Goal: Contribute content: Contribute content

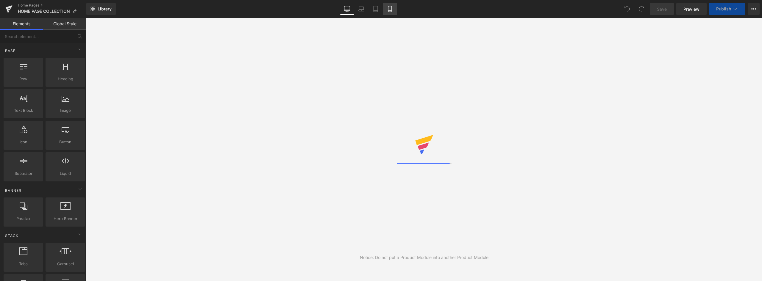
click at [386, 9] on link "Mobile" at bounding box center [390, 9] width 14 height 12
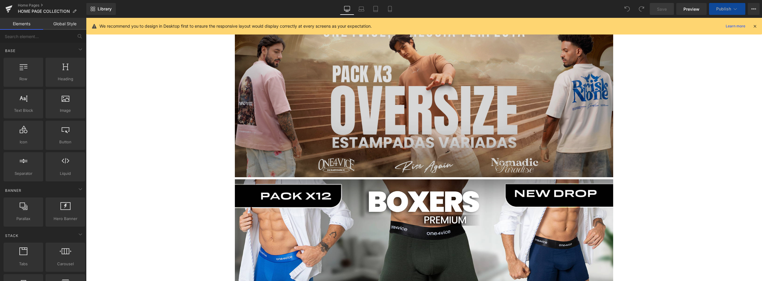
scroll to position [208, 0]
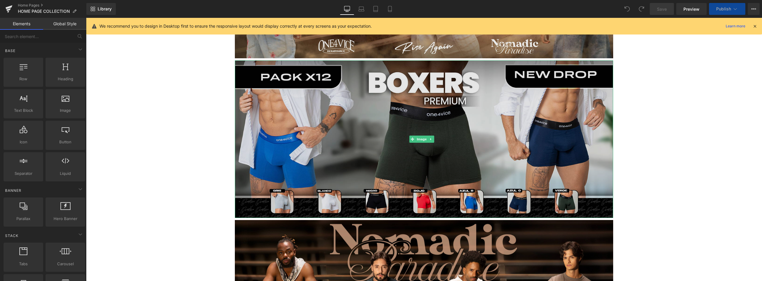
click at [433, 130] on img at bounding box center [424, 139] width 378 height 158
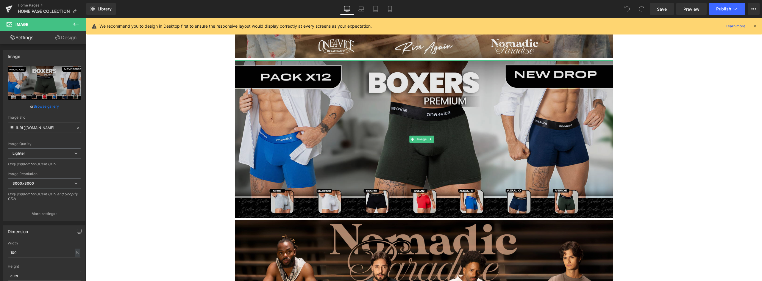
click at [434, 115] on img at bounding box center [424, 139] width 378 height 158
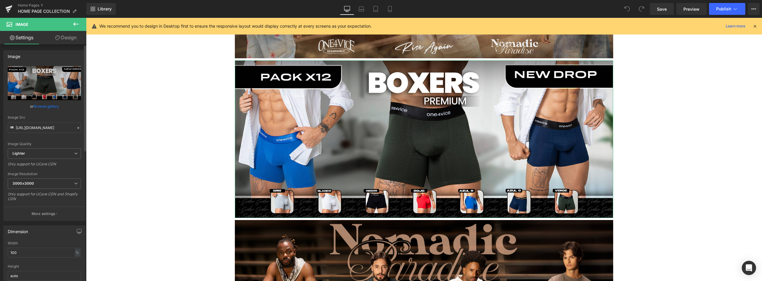
click at [50, 105] on link "Browse gallery" at bounding box center [46, 106] width 25 height 10
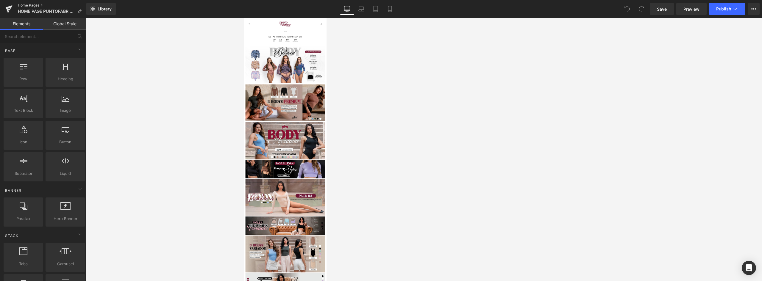
click at [31, 6] on link "Home Pages" at bounding box center [52, 5] width 68 height 5
click at [32, 5] on link "Home Pages" at bounding box center [52, 5] width 68 height 5
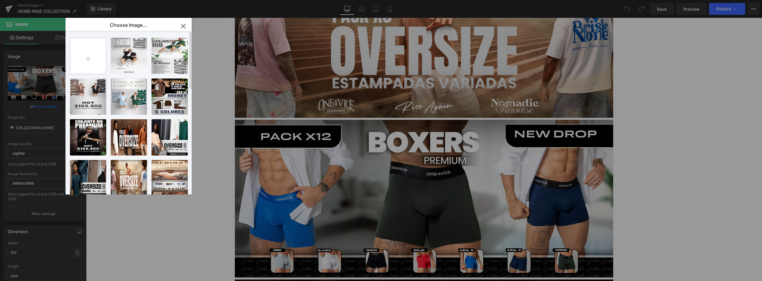
click at [93, 58] on input "file" at bounding box center [88, 56] width 36 height 36
type input "C:\fakepath\BANNER BOXER 2.jpg"
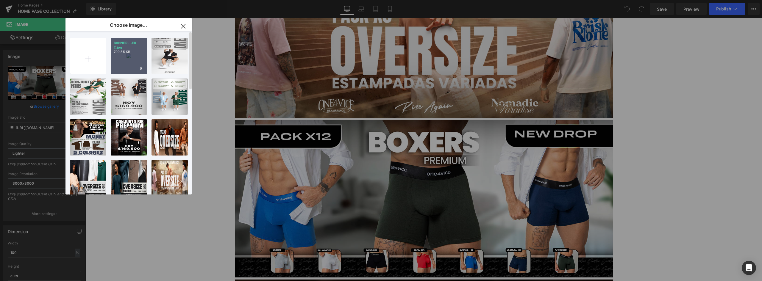
click at [138, 56] on div "BANNER ...ER 2.jpg 799.55 KB" at bounding box center [129, 56] width 36 height 36
type input "https://ucarecdn.com/c3b8cd0f-98fb-43af-835c-40dfa4d95c29/-/format/auto/-/previ…"
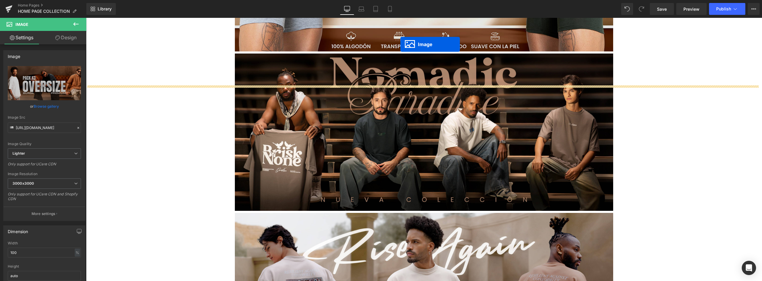
scroll to position [339, 0]
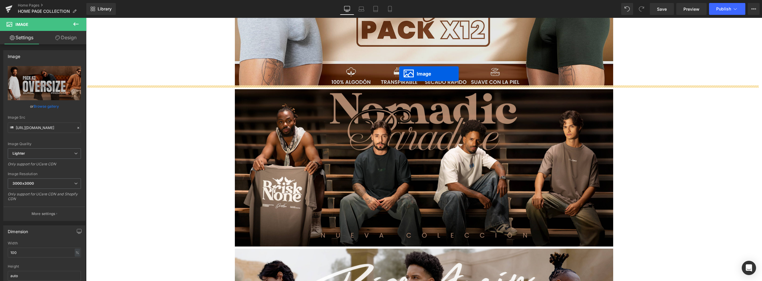
drag, startPoint x: 413, startPoint y: 111, endPoint x: 399, endPoint y: 74, distance: 39.9
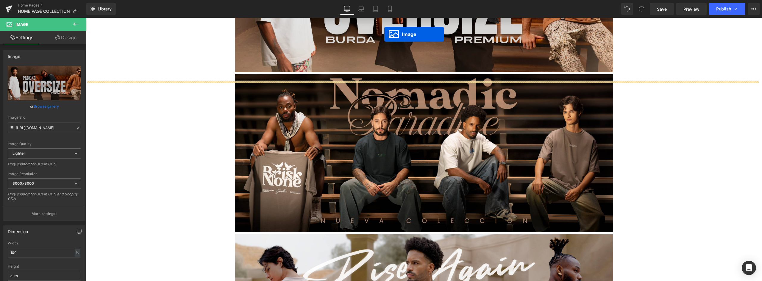
scroll to position [496, 0]
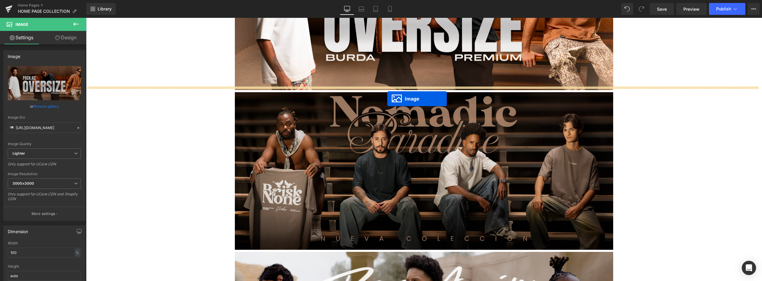
drag, startPoint x: 412, startPoint y: 81, endPoint x: 387, endPoint y: 87, distance: 26.0
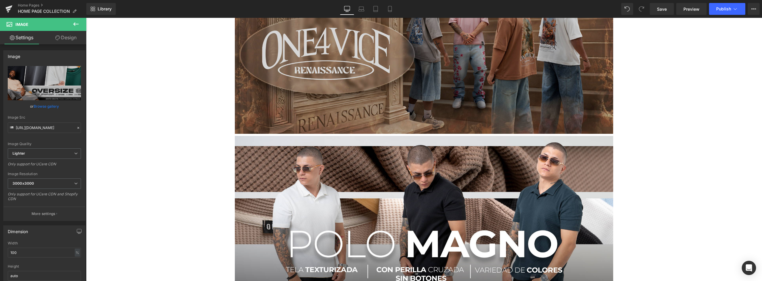
scroll to position [1061, 0]
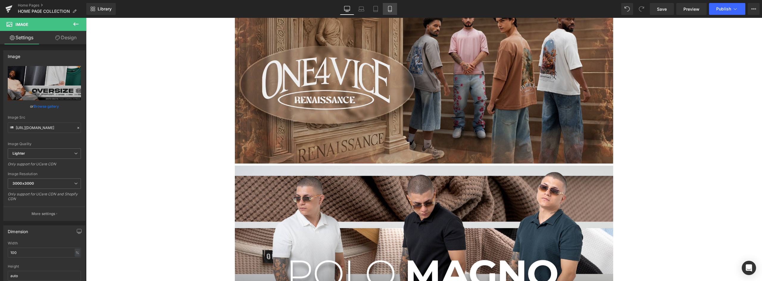
click at [391, 8] on icon at bounding box center [390, 9] width 6 height 6
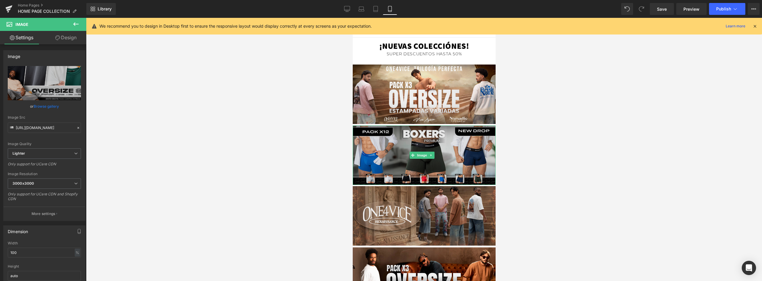
click at [447, 137] on img at bounding box center [423, 156] width 143 height 60
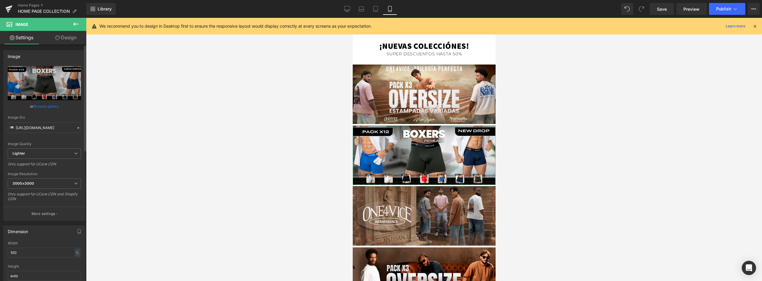
click at [50, 107] on link "Browse gallery" at bounding box center [46, 106] width 25 height 10
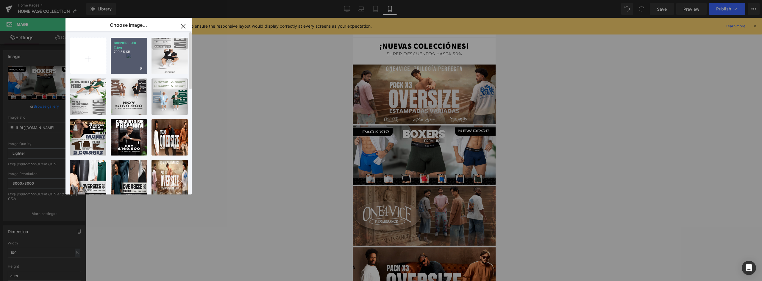
click at [128, 54] on p "799.55 KB" at bounding box center [129, 52] width 30 height 4
type input "https://ucarecdn.com/c3b8cd0f-98fb-43af-835c-40dfa4d95c29/-/format/auto/-/previ…"
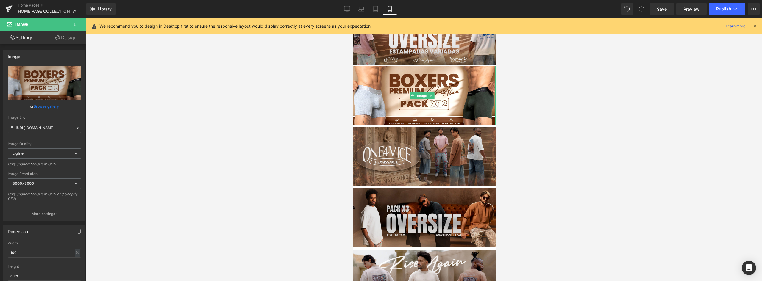
scroll to position [119, 0]
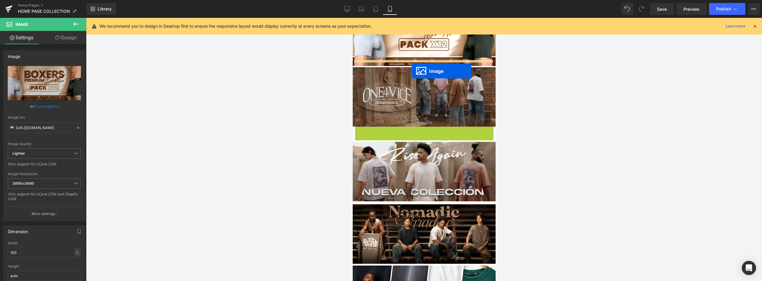
drag, startPoint x: 412, startPoint y: 120, endPoint x: 411, endPoint y: 71, distance: 48.8
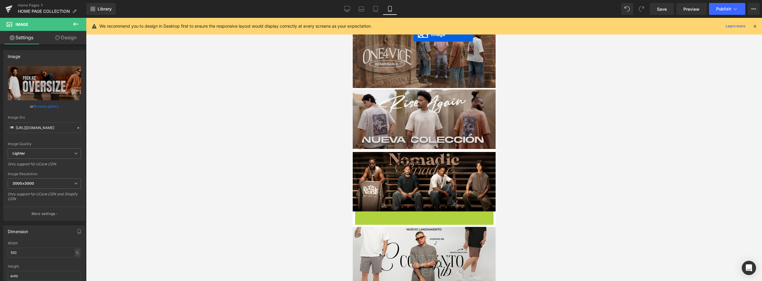
scroll to position [196, 0]
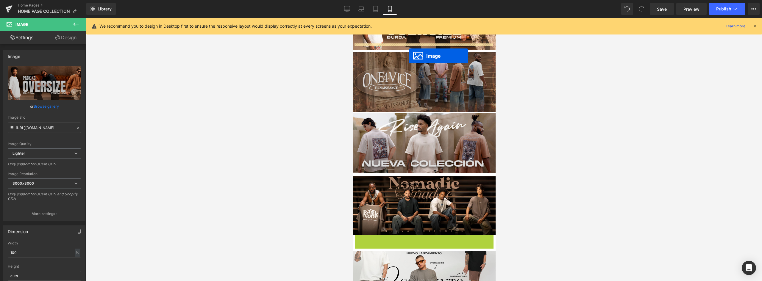
drag, startPoint x: 413, startPoint y: 151, endPoint x: 408, endPoint y: 54, distance: 97.1
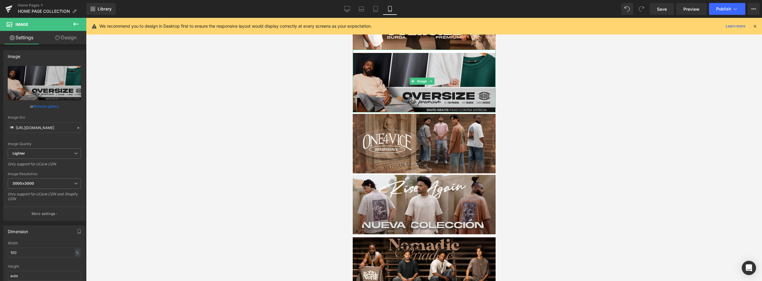
click at [451, 56] on img at bounding box center [423, 81] width 143 height 63
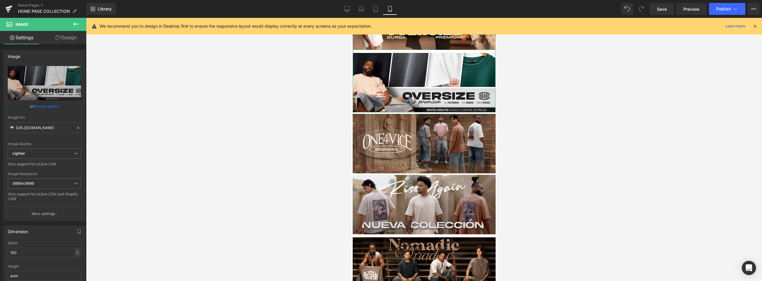
click at [71, 34] on link "Design" at bounding box center [65, 37] width 43 height 13
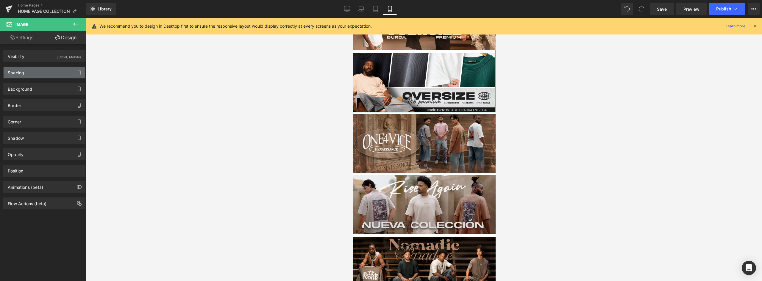
click at [45, 73] on div "Spacing" at bounding box center [45, 72] width 82 height 11
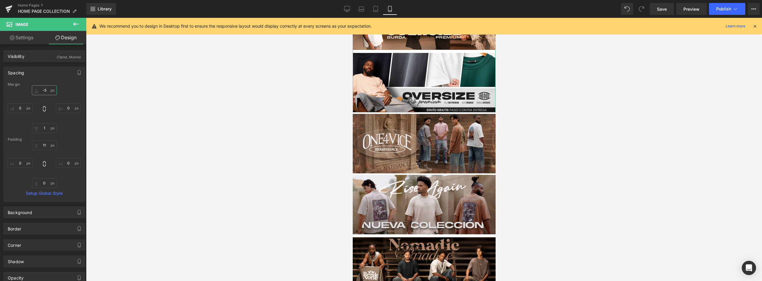
click at [47, 90] on input "-5" at bounding box center [44, 90] width 25 height 10
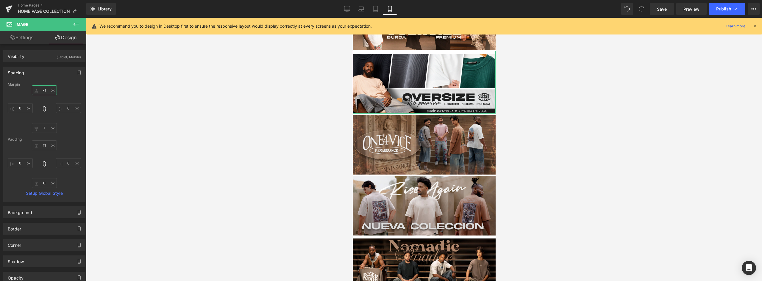
type input "-10"
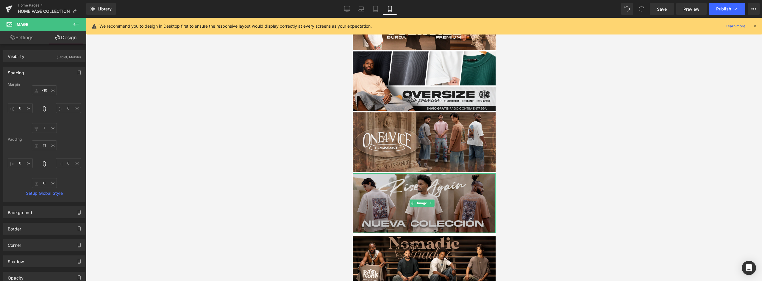
click at [471, 195] on img at bounding box center [423, 203] width 143 height 60
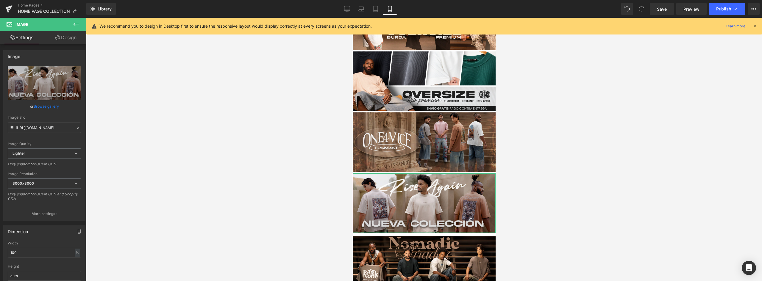
click at [68, 36] on link "Design" at bounding box center [65, 37] width 43 height 13
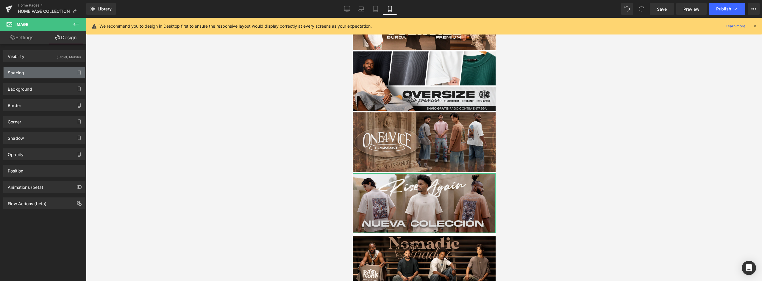
type input "4"
type input "0"
type input "5"
type input "0"
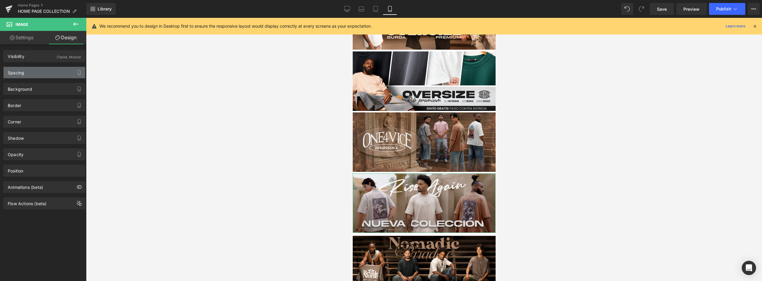
type input "0"
click at [40, 73] on div "Spacing" at bounding box center [45, 72] width 82 height 11
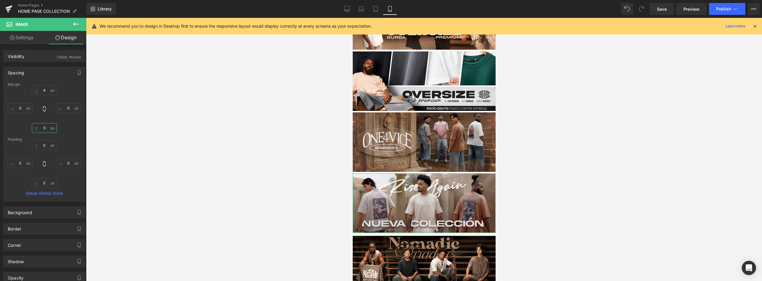
click at [44, 130] on input "5" at bounding box center [44, 128] width 25 height 10
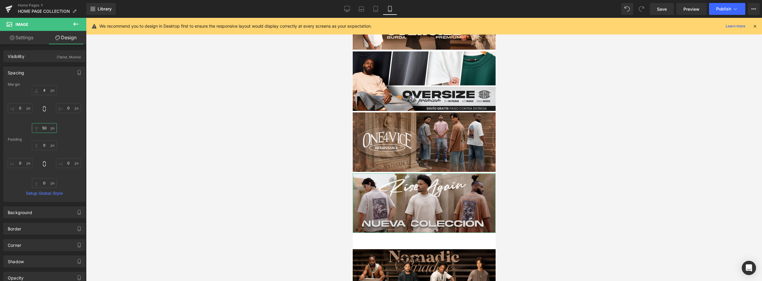
type input "5"
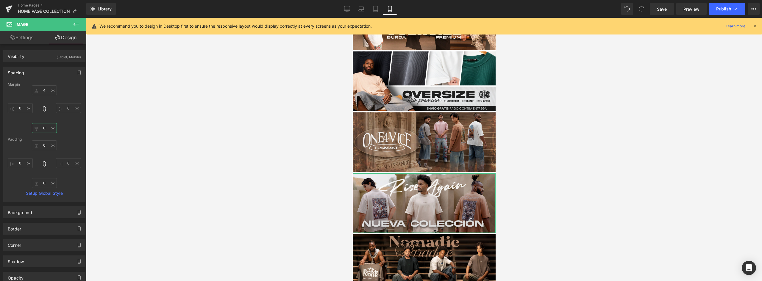
type input "0"
click at [254, 143] on div at bounding box center [424, 149] width 676 height 263
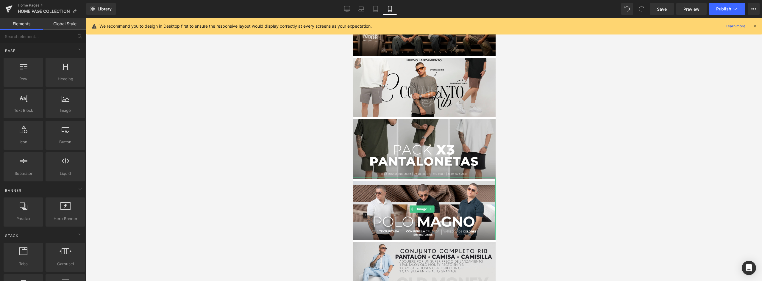
scroll to position [494, 0]
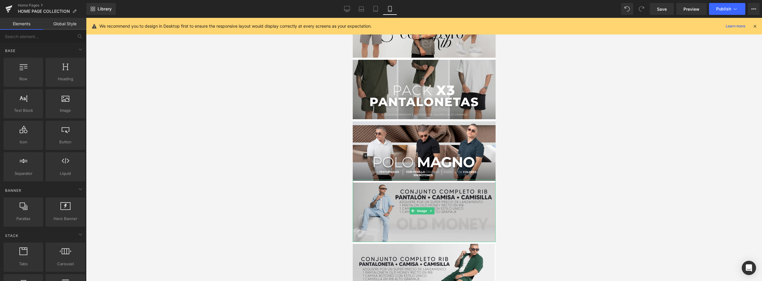
click at [442, 180] on img at bounding box center [423, 211] width 143 height 62
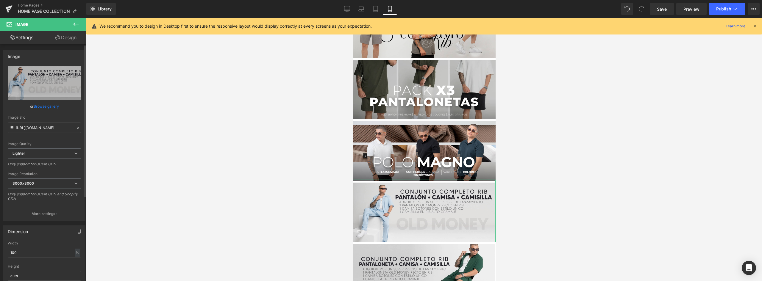
click at [45, 102] on link "Browse gallery" at bounding box center [46, 106] width 25 height 10
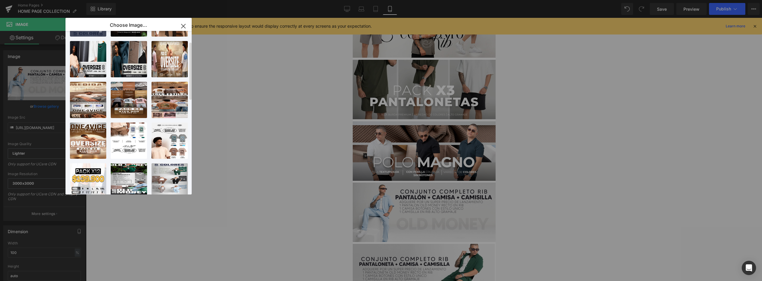
scroll to position [0, 0]
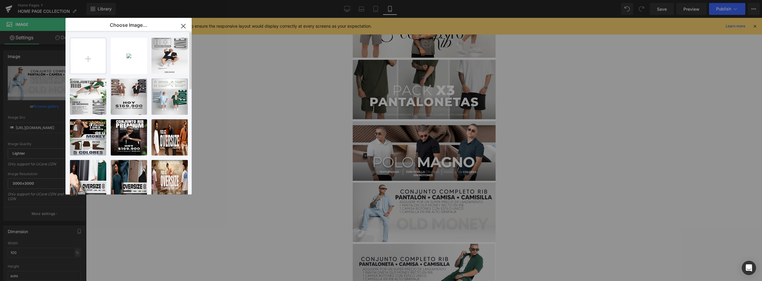
click at [92, 56] on input "file" at bounding box center [88, 56] width 36 height 36
type input "C:\fakepath\old money pantalon.png"
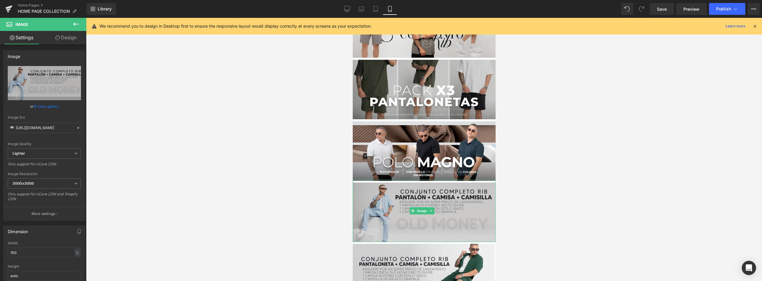
click at [457, 187] on img at bounding box center [423, 211] width 143 height 62
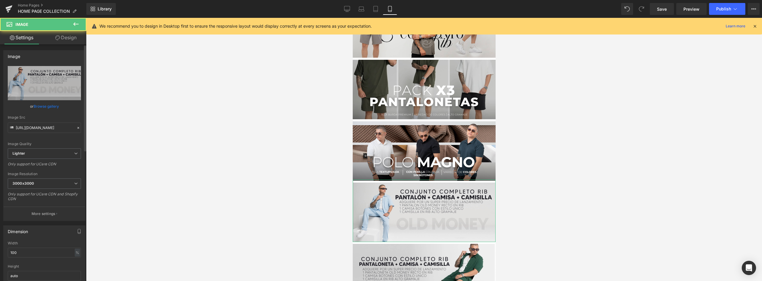
click at [48, 106] on link "Browse gallery" at bounding box center [46, 106] width 25 height 10
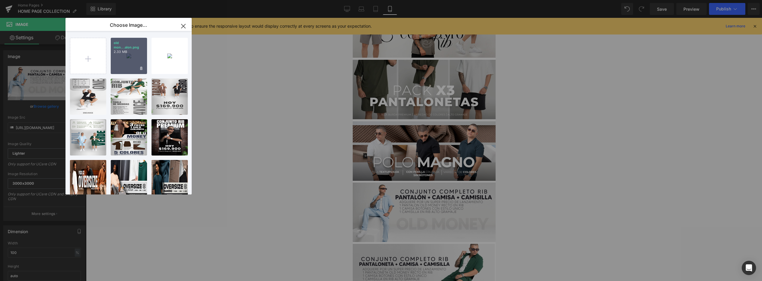
click at [124, 51] on p "2.33 MB" at bounding box center [129, 52] width 30 height 4
type input "https://ucarecdn.com/b38aed69-d034-4985-93aa-b7c2cdfefe1d/-/format/auto/-/previ…"
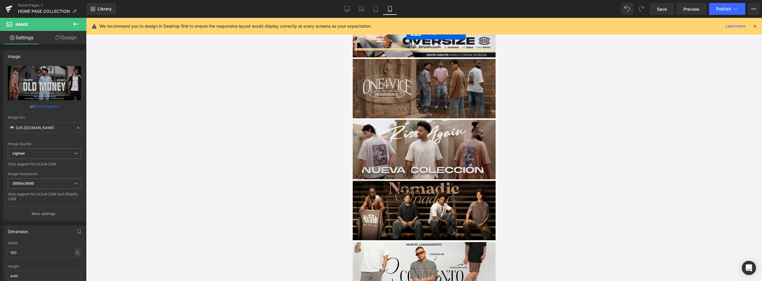
scroll to position [232, 0]
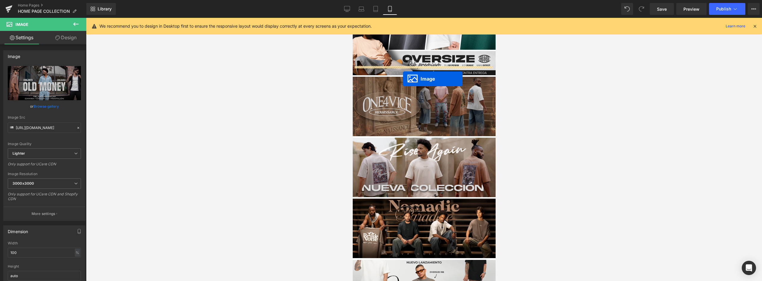
drag, startPoint x: 412, startPoint y: 191, endPoint x: 403, endPoint y: 79, distance: 112.6
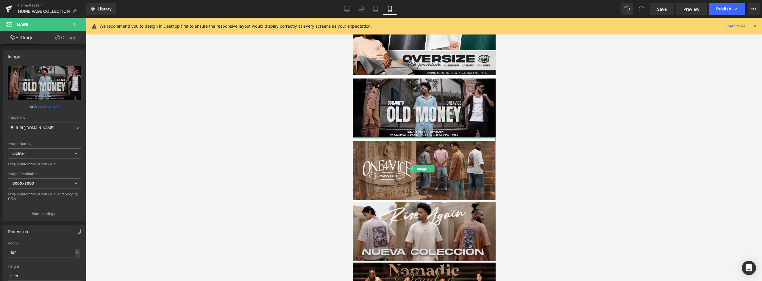
click at [470, 100] on img at bounding box center [423, 107] width 143 height 62
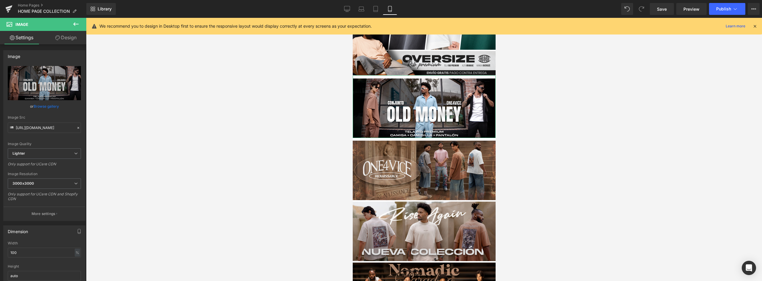
click at [65, 39] on link "Design" at bounding box center [65, 37] width 43 height 13
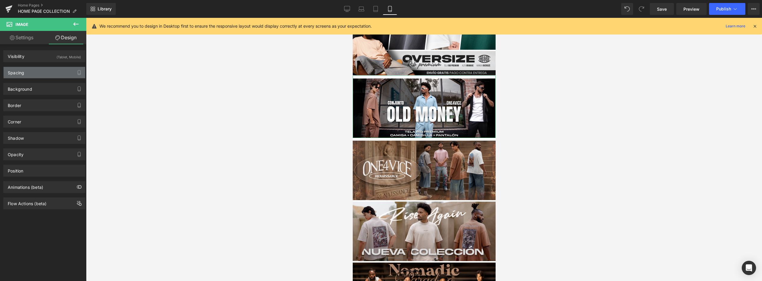
click at [32, 71] on div "Spacing" at bounding box center [45, 72] width 82 height 11
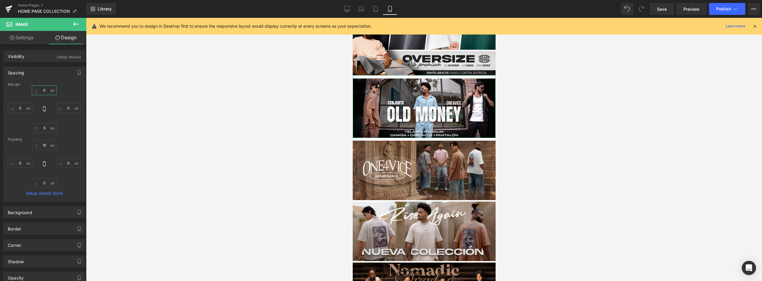
click at [44, 91] on input "0" at bounding box center [44, 90] width 25 height 10
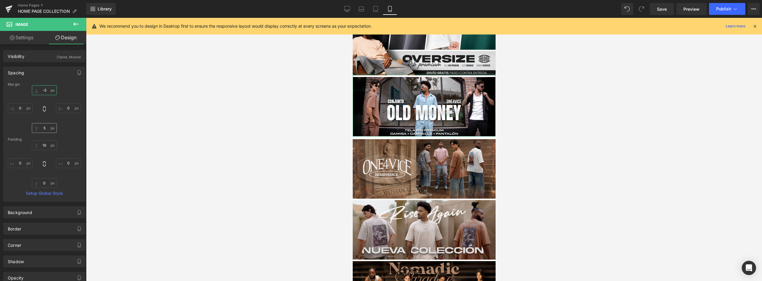
type input "-5"
click at [45, 129] on input "5" at bounding box center [44, 128] width 25 height 10
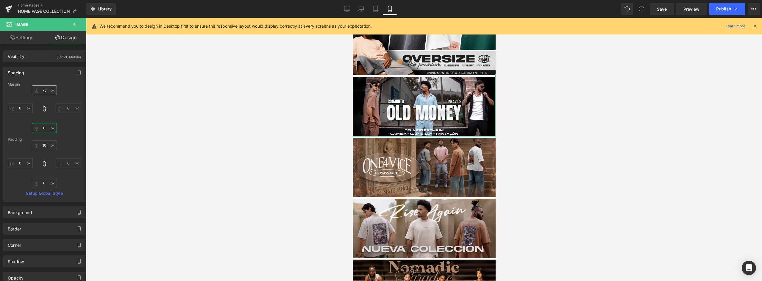
type input "0"
click at [47, 89] on input "-5" at bounding box center [44, 90] width 25 height 10
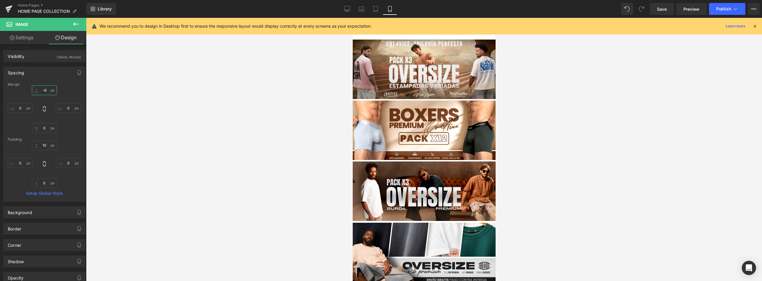
scroll to position [0, 0]
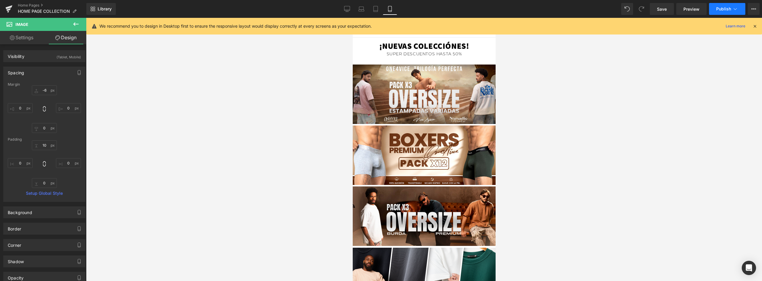
click at [723, 11] on span "Publish" at bounding box center [723, 9] width 15 height 5
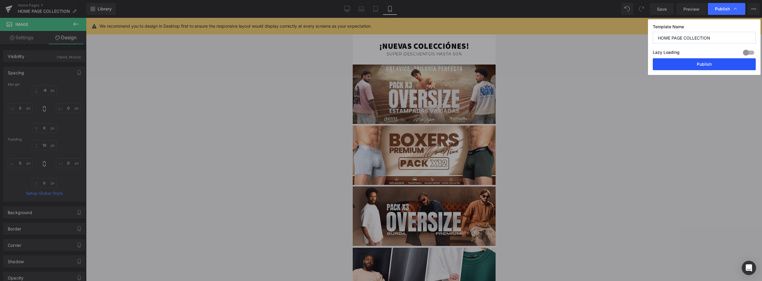
click at [707, 66] on button "Publish" at bounding box center [704, 64] width 103 height 12
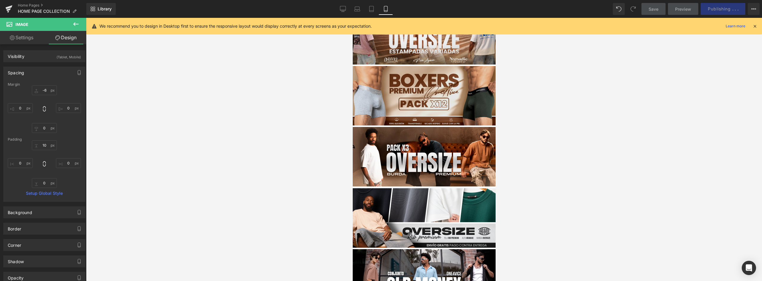
scroll to position [30, 0]
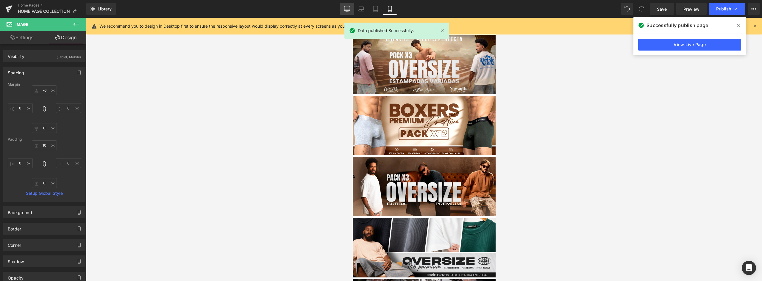
click at [346, 8] on icon at bounding box center [347, 9] width 6 height 6
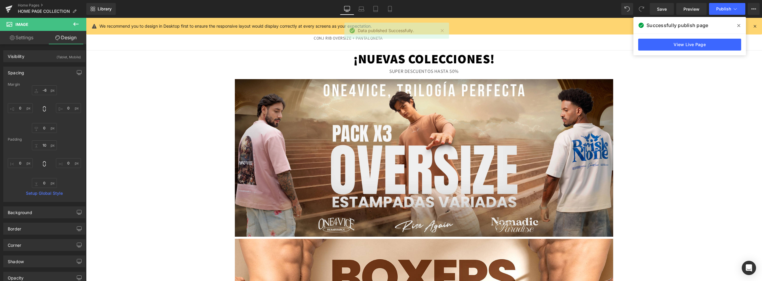
type input "0"
type input "7"
type input "0"
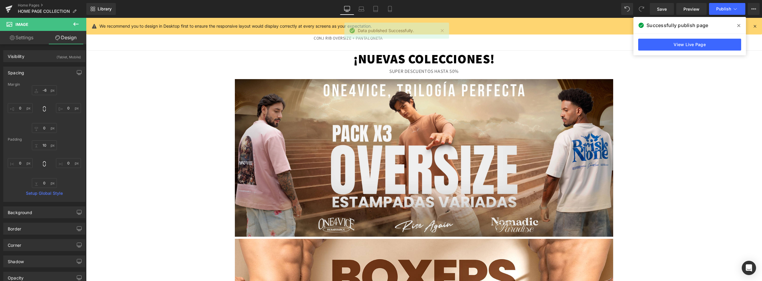
type input "0"
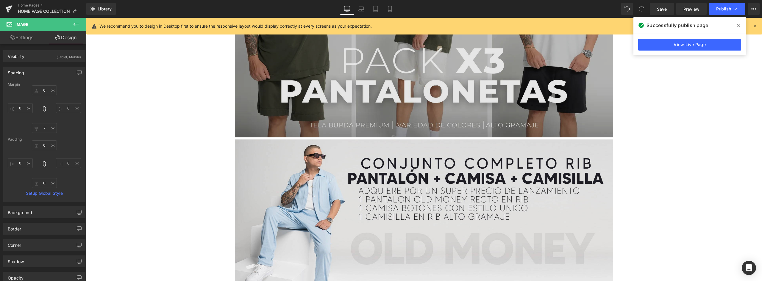
scroll to position [1815, 0]
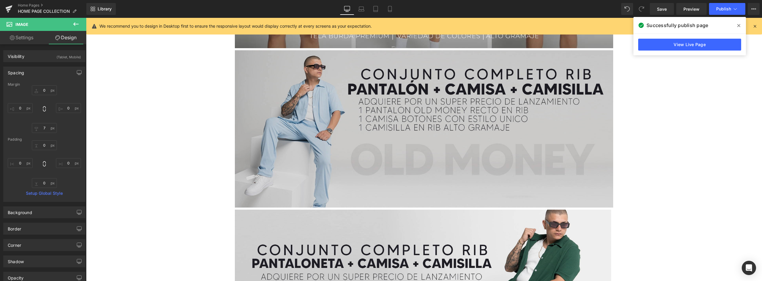
click at [414, 121] on img at bounding box center [424, 129] width 378 height 158
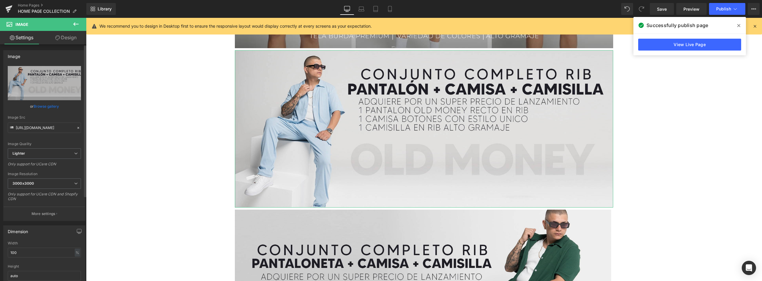
click at [52, 105] on link "Browse gallery" at bounding box center [46, 106] width 25 height 10
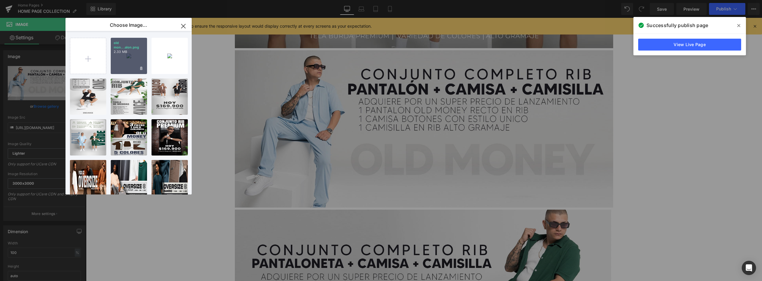
click at [126, 56] on div "old mon...alon.png 2.33 MB" at bounding box center [129, 56] width 36 height 36
type input "https://ucarecdn.com/b38aed69-d034-4985-93aa-b7c2cdfefe1d/-/format/auto/-/previ…"
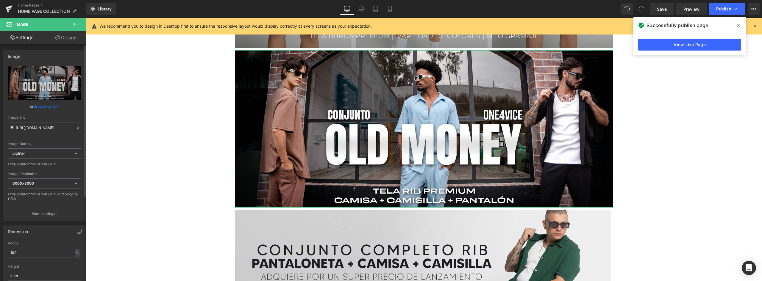
click at [50, 107] on link "Browse gallery" at bounding box center [46, 106] width 25 height 10
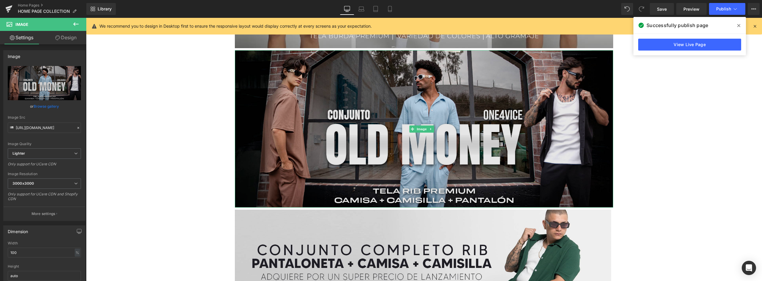
click at [365, 60] on img at bounding box center [424, 129] width 378 height 158
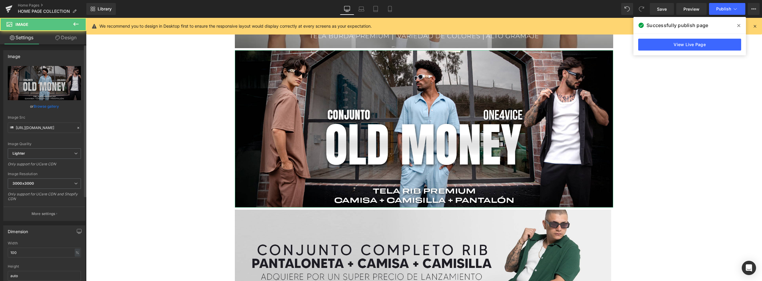
click at [53, 106] on link "Browse gallery" at bounding box center [46, 106] width 25 height 10
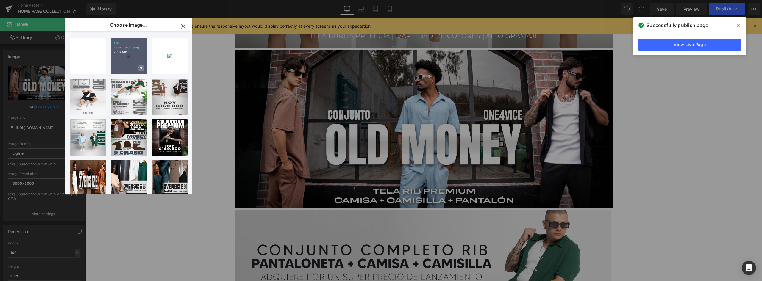
click at [141, 70] on icon at bounding box center [141, 68] width 2 height 3
click at [115, 68] on span "Yes" at bounding box center [121, 68] width 15 height 6
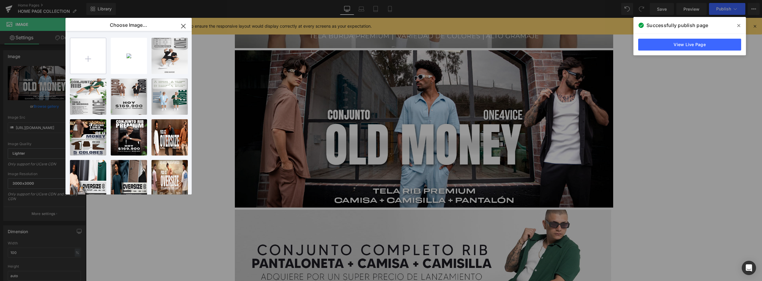
click at [90, 55] on input "file" at bounding box center [88, 56] width 36 height 36
type input "C:\fakepath\old money pantalon.webp"
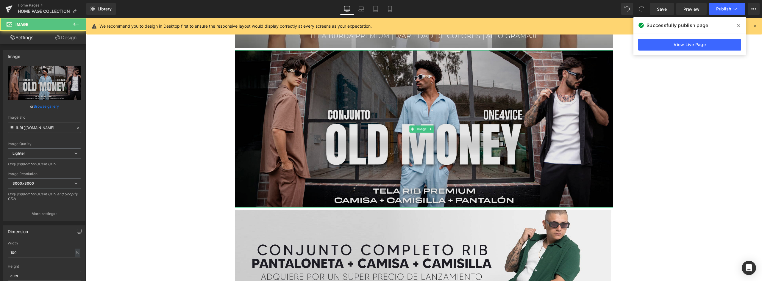
click at [430, 91] on img at bounding box center [424, 129] width 378 height 158
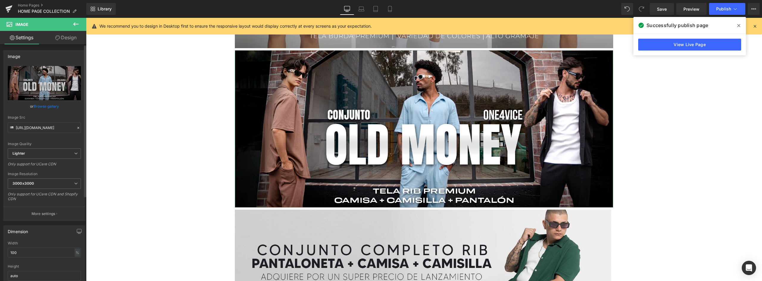
click at [53, 107] on link "Browse gallery" at bounding box center [46, 106] width 25 height 10
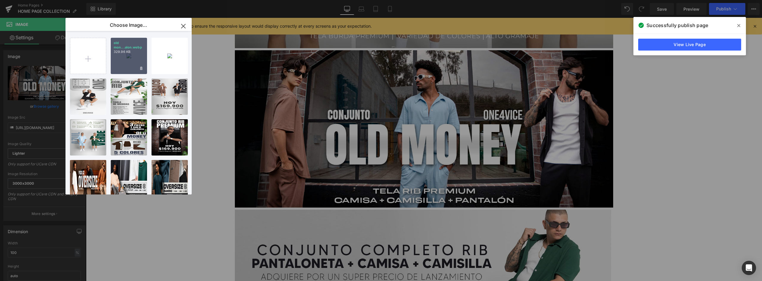
click at [127, 58] on div "old mon...alon.webp 329.96 KB" at bounding box center [129, 56] width 36 height 36
type input "https://ucarecdn.com/5117ec54-5316-41b8-9611-f8b59b31fd2a/-/format/auto/-/previ…"
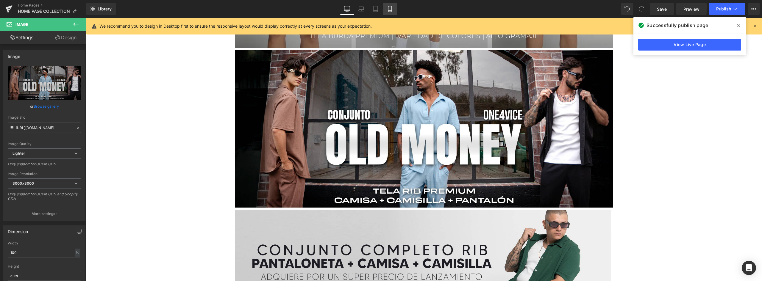
click at [391, 11] on icon at bounding box center [390, 9] width 6 height 6
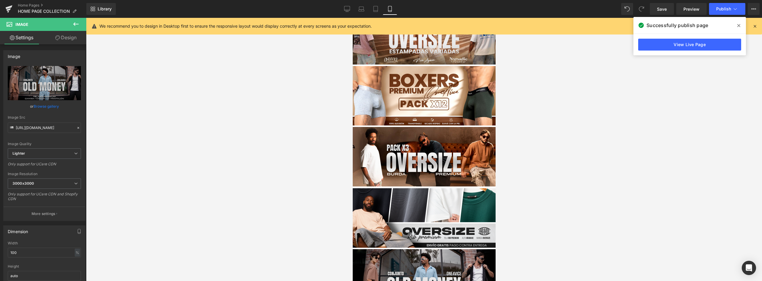
scroll to position [119, 0]
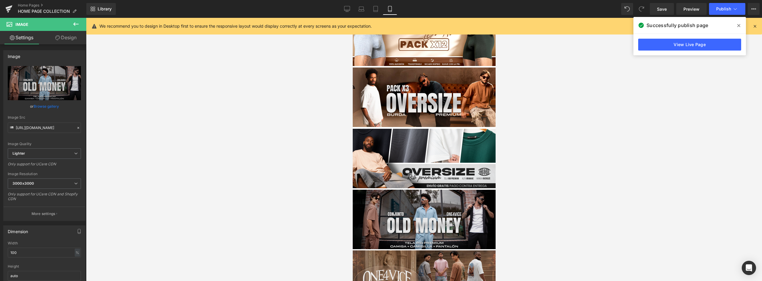
click at [440, 209] on img at bounding box center [423, 218] width 143 height 62
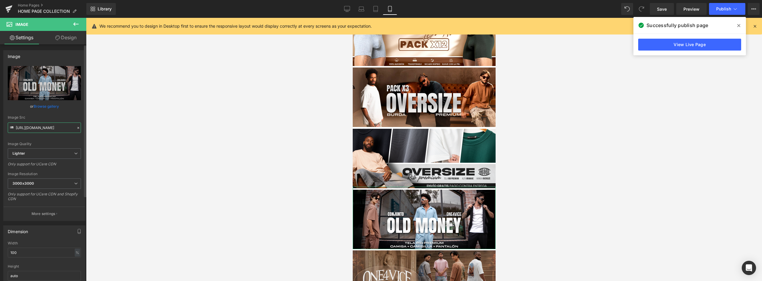
click at [49, 129] on input "https://ucarecdn.com/b38aed69-d034-4985-93aa-b7c2cdfefe1d/-/format/auto/-/previ…" at bounding box center [44, 128] width 73 height 10
click at [76, 126] on div at bounding box center [78, 128] width 5 height 7
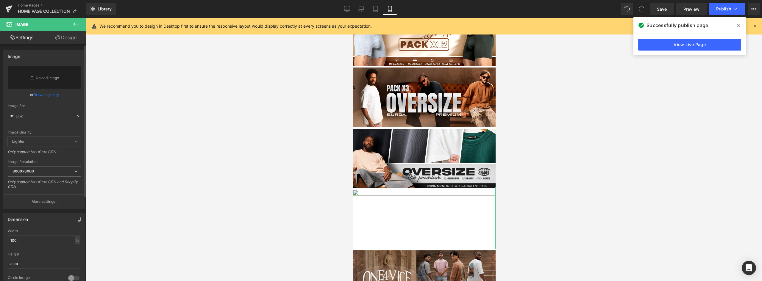
click at [43, 93] on link "Browse gallery" at bounding box center [46, 95] width 25 height 10
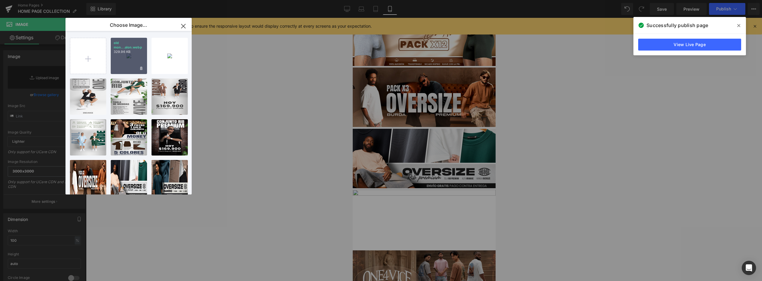
click at [129, 57] on div "old mon...alon.webp 329.96 KB" at bounding box center [129, 56] width 36 height 36
type input "https://ucarecdn.com/5117ec54-5316-41b8-9611-f8b59b31fd2a/-/format/auto/-/previ…"
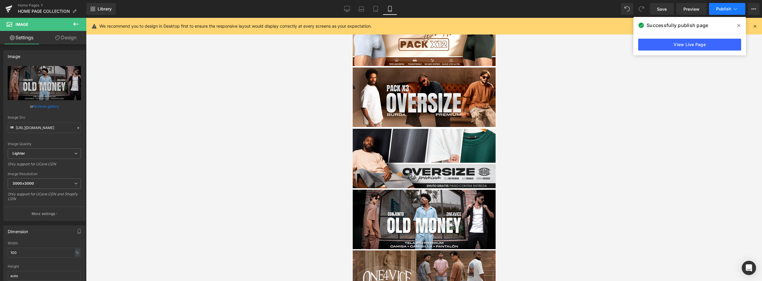
click at [725, 8] on span "Publish" at bounding box center [723, 9] width 15 height 5
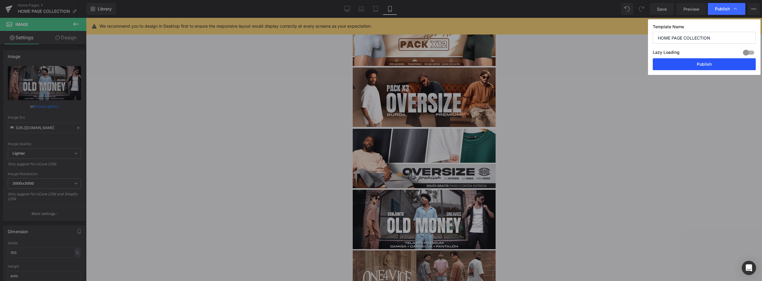
click at [708, 60] on button "Publish" at bounding box center [704, 64] width 103 height 12
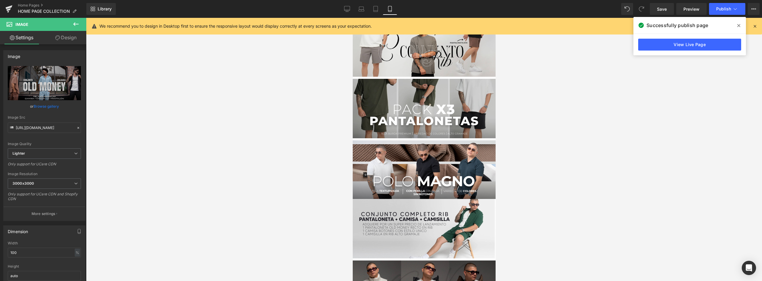
scroll to position [625, 0]
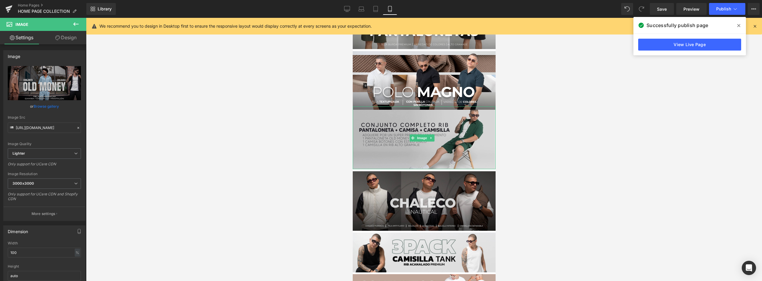
drag, startPoint x: 445, startPoint y: 120, endPoint x: 453, endPoint y: 117, distance: 8.4
click at [445, 120] on img at bounding box center [423, 138] width 143 height 63
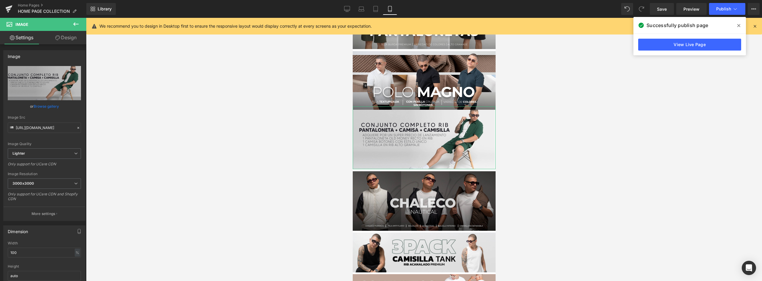
click at [67, 39] on link "Design" at bounding box center [65, 37] width 43 height 13
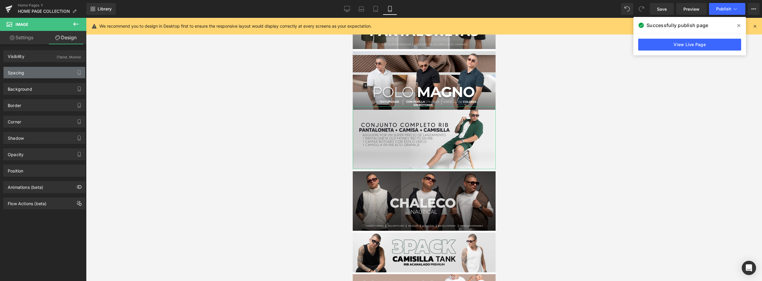
click at [24, 68] on div "Spacing" at bounding box center [45, 72] width 82 height 11
type input "-10"
type input "0"
type input "5"
type input "0"
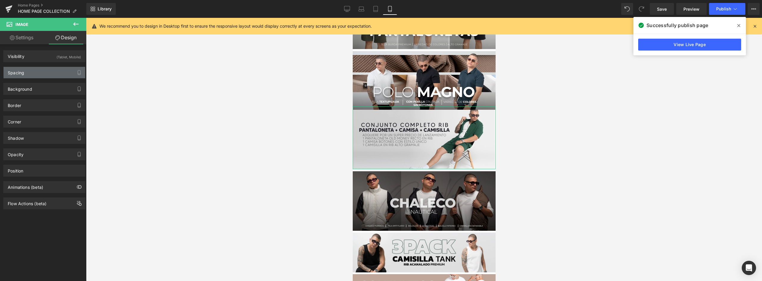
type input "11"
type input "0"
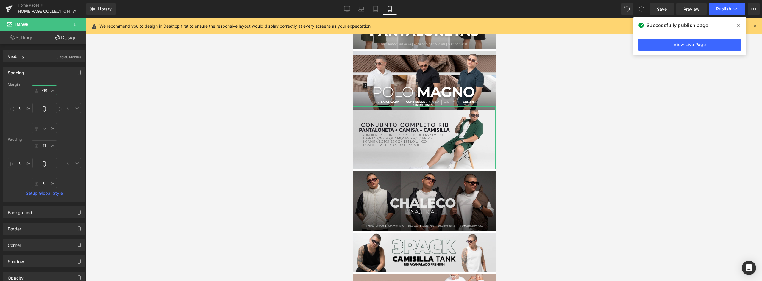
click at [46, 90] on input "-10" at bounding box center [44, 90] width 25 height 10
type input "0"
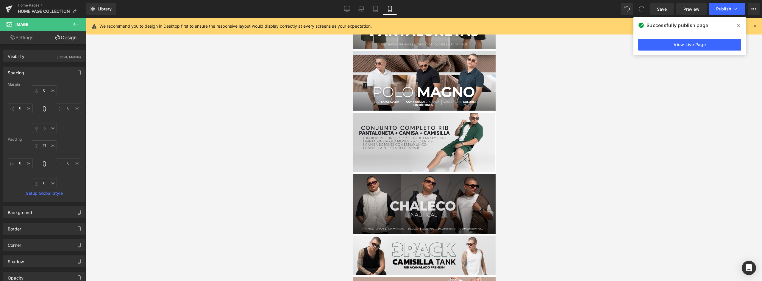
click at [149, 112] on div at bounding box center [424, 149] width 676 height 263
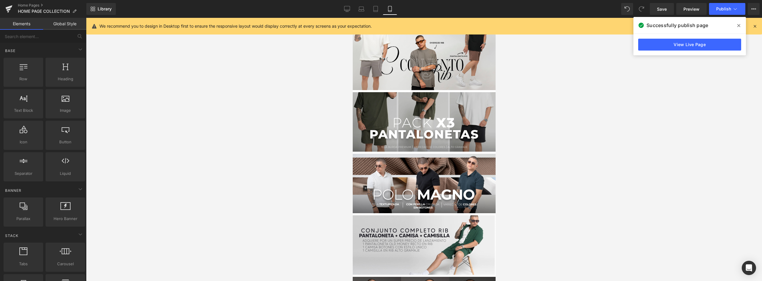
scroll to position [512, 0]
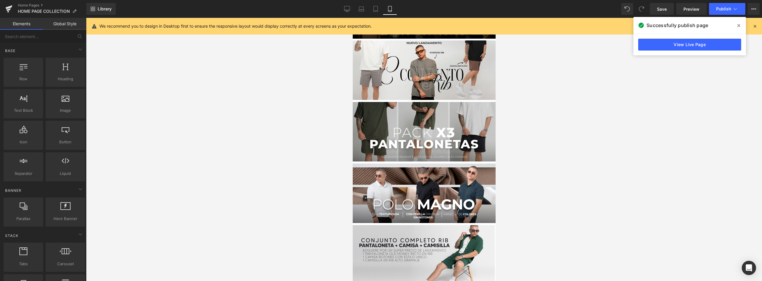
drag, startPoint x: 492, startPoint y: 137, endPoint x: 848, endPoint y: 138, distance: 355.6
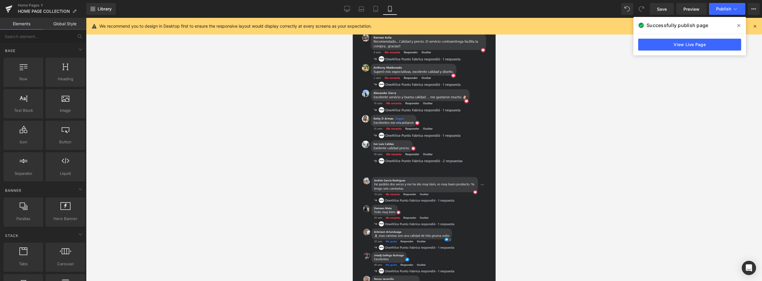
scroll to position [1057, 0]
